Goal: Navigation & Orientation: Go to known website

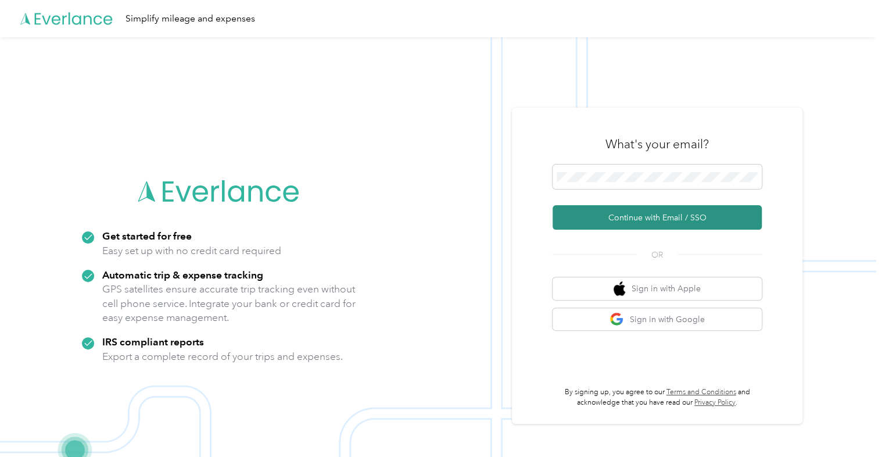
click at [616, 216] on button "Continue with Email / SSO" at bounding box center [657, 217] width 209 height 24
click at [620, 219] on button "Continue with Email / SSO" at bounding box center [657, 217] width 209 height 24
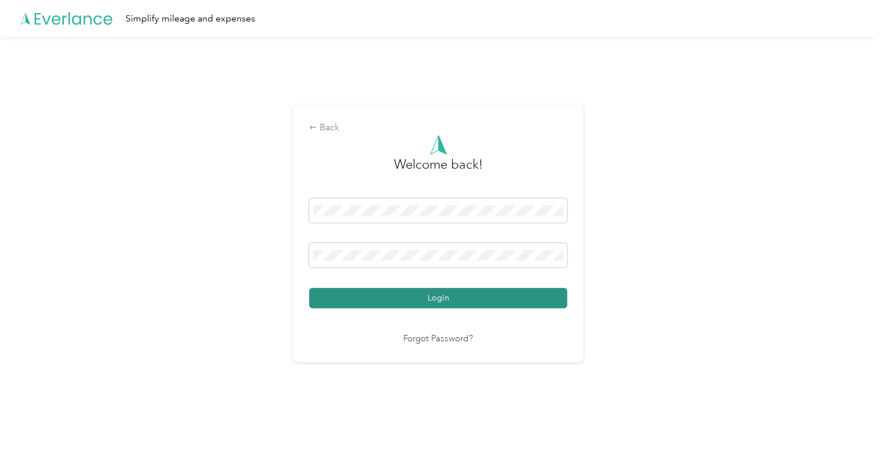
click at [450, 296] on button "Login" at bounding box center [438, 298] width 258 height 20
